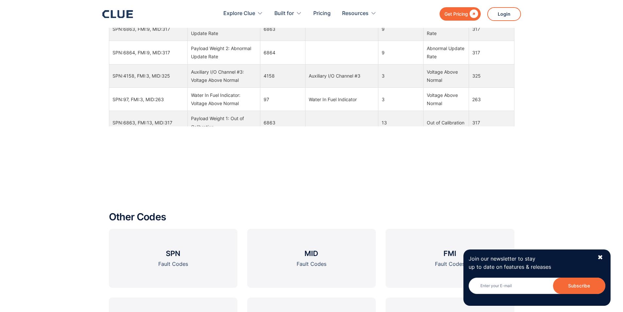
scroll to position [916, 0]
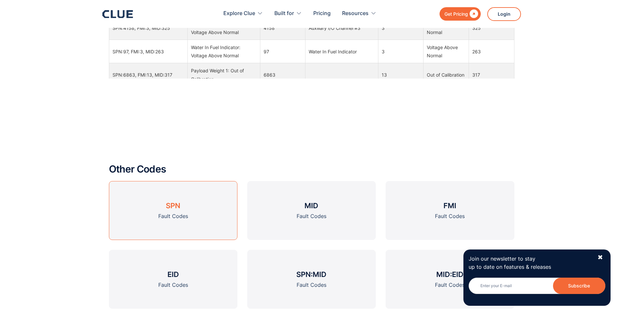
click at [171, 213] on div "Fault Codes" at bounding box center [173, 216] width 30 height 8
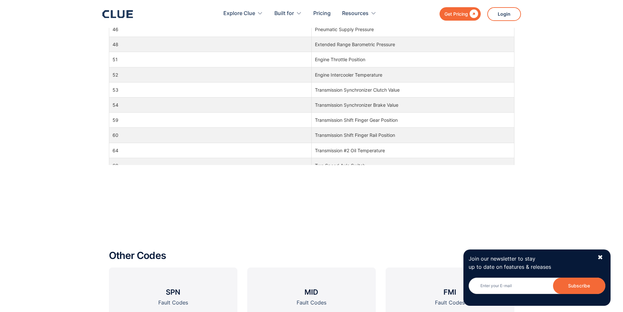
scroll to position [491, 0]
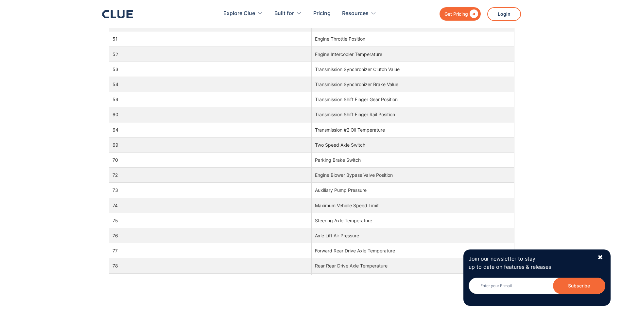
click at [261, 104] on td "59" at bounding box center [210, 99] width 203 height 15
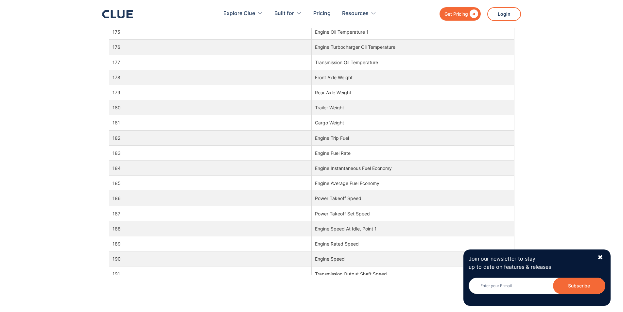
scroll to position [1734, 0]
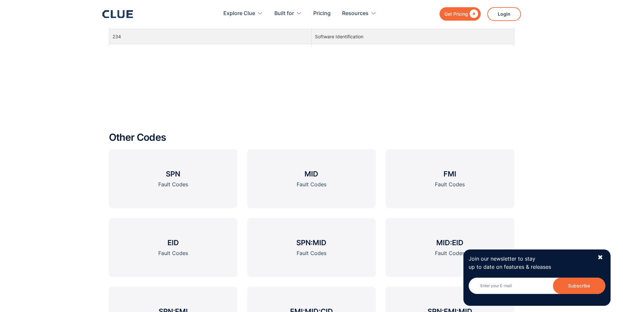
scroll to position [720, 0]
click at [450, 180] on div "Fault Codes" at bounding box center [450, 184] width 30 height 8
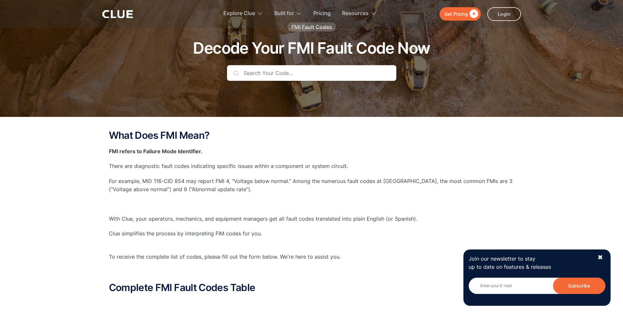
scroll to position [65, 0]
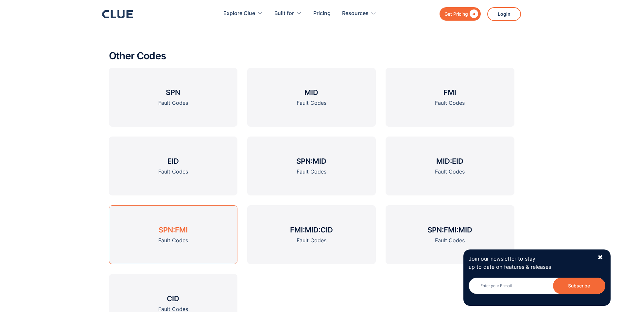
scroll to position [697, 0]
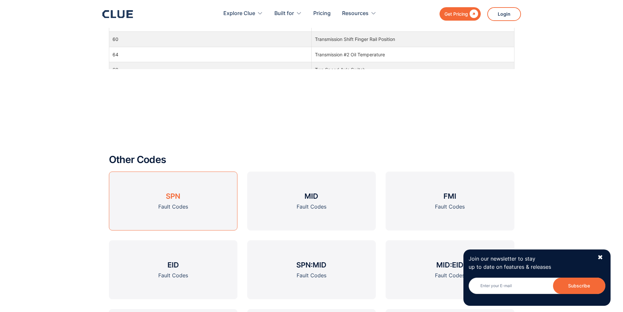
click at [174, 204] on div "Fault Codes" at bounding box center [173, 207] width 30 height 8
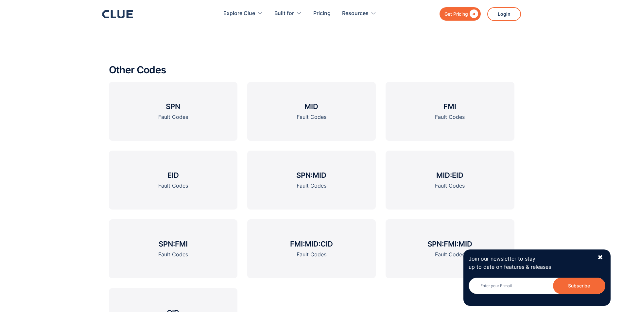
scroll to position [851, 0]
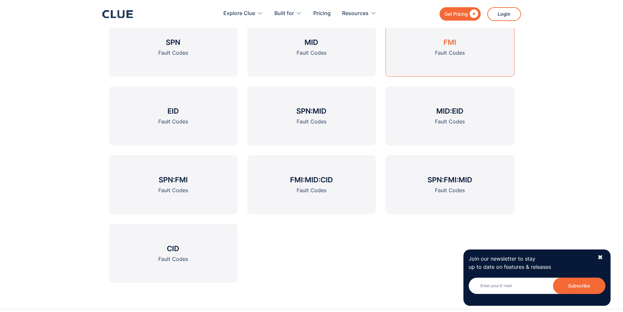
click at [455, 47] on h3 "FMI" at bounding box center [450, 42] width 13 height 10
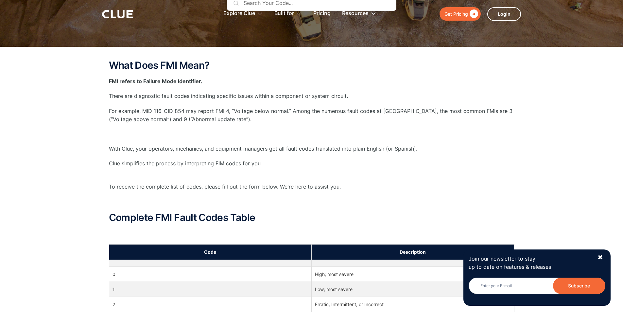
scroll to position [164, 0]
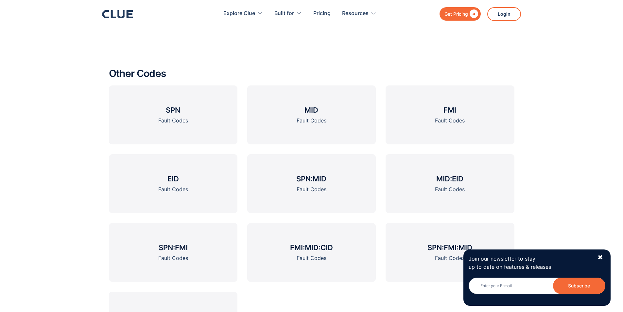
scroll to position [884, 0]
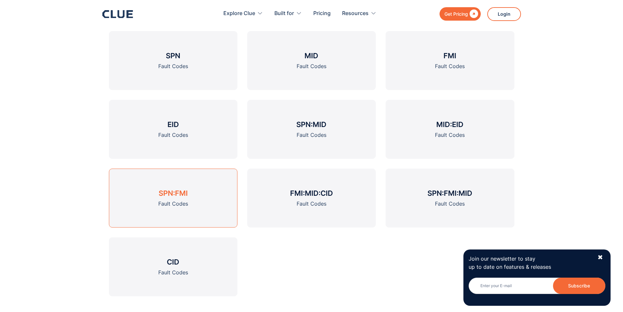
click at [176, 195] on h3 "SPN:FMI" at bounding box center [173, 193] width 29 height 10
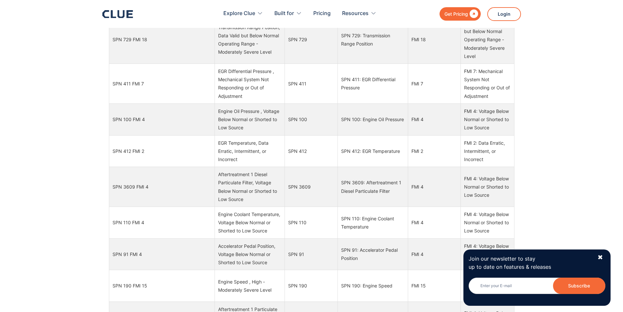
scroll to position [458, 0]
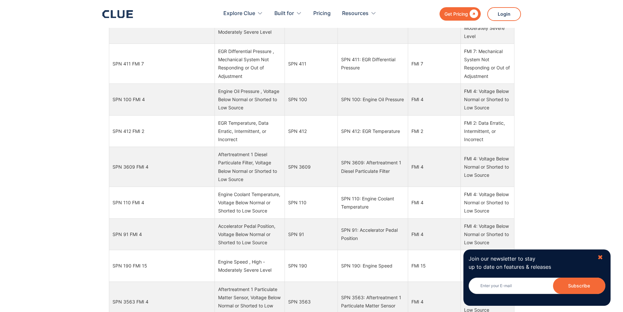
click at [600, 257] on div "✖" at bounding box center [601, 257] width 6 height 8
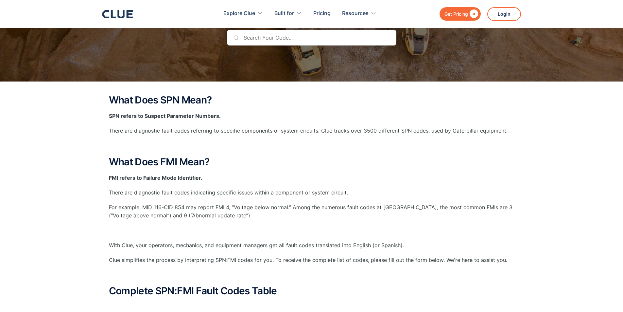
scroll to position [0, 0]
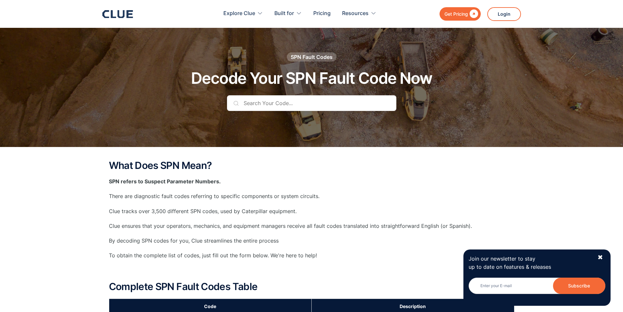
scroll to position [851, 0]
